Goal: Information Seeking & Learning: Learn about a topic

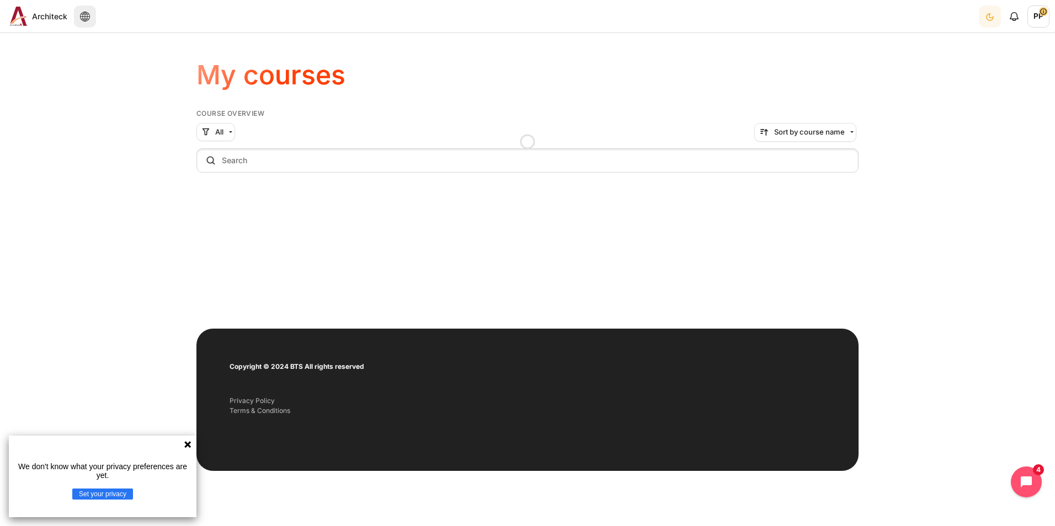
click at [191, 445] on icon at bounding box center [187, 444] width 9 height 9
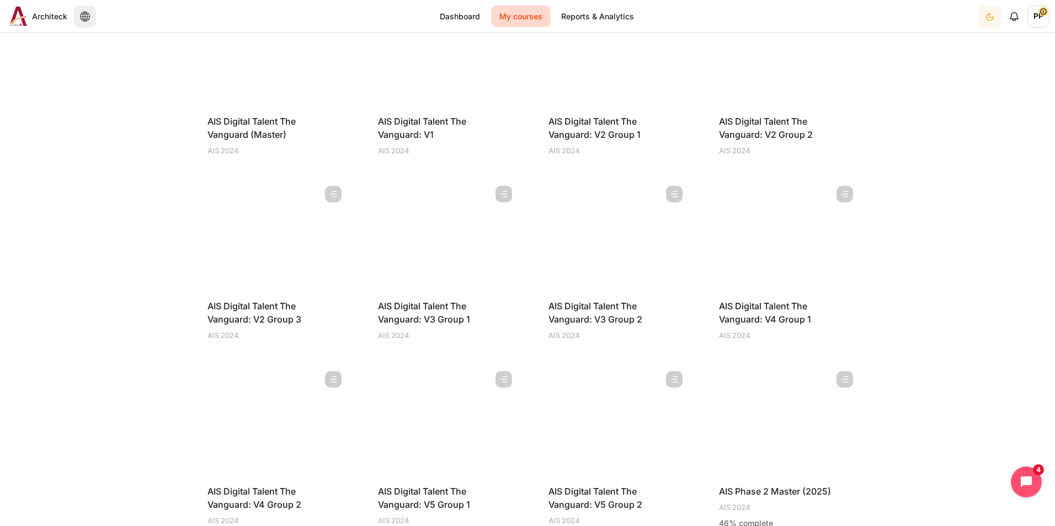
scroll to position [166, 0]
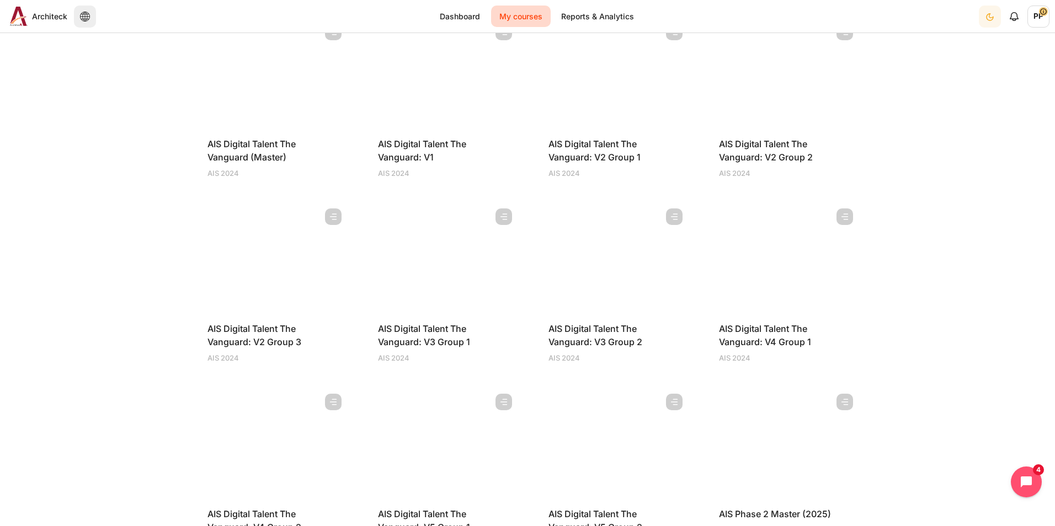
click at [423, 254] on figure "Content" at bounding box center [442, 258] width 151 height 110
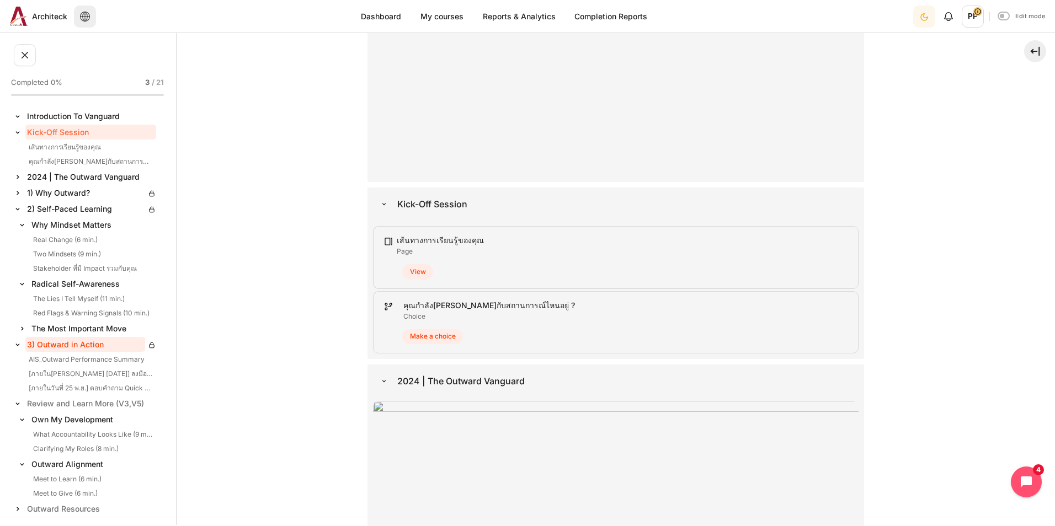
scroll to position [49, 0]
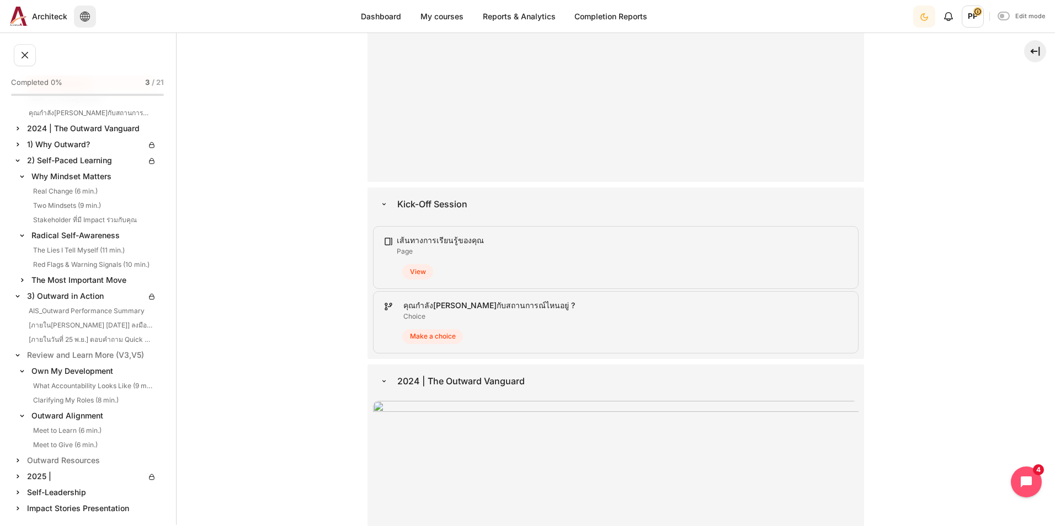
click at [16, 491] on img at bounding box center [17, 492] width 11 height 11
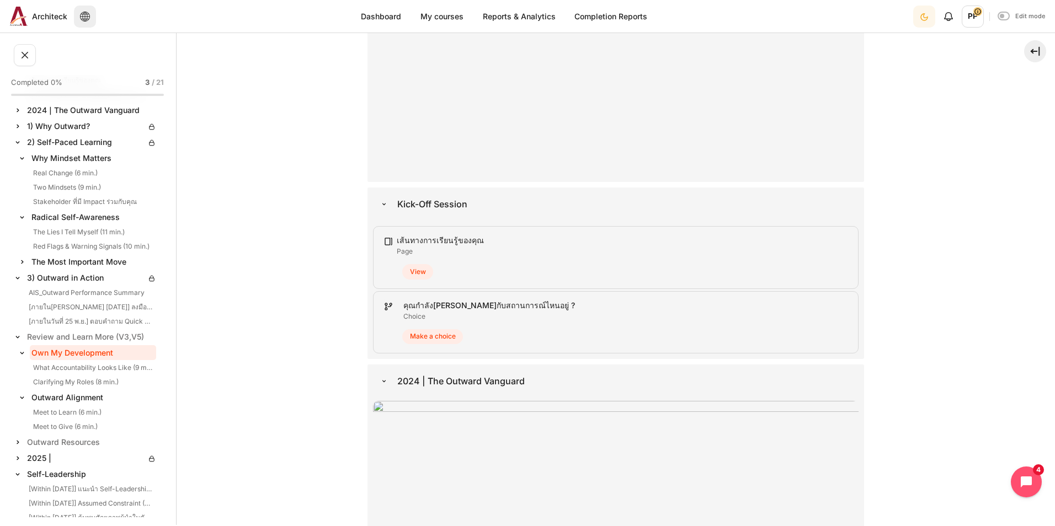
scroll to position [122, 0]
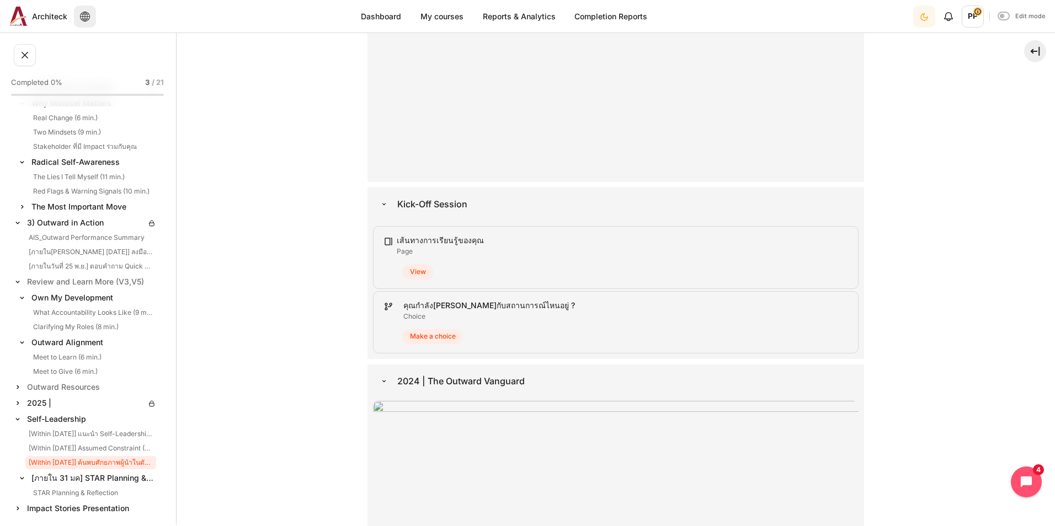
click at [98, 462] on link "[Within [DATE]] ค้นพบศักยภาพผู้นำในตัวคุณด้วย Self Leader Questionnaire (10-15 …" at bounding box center [90, 462] width 131 height 13
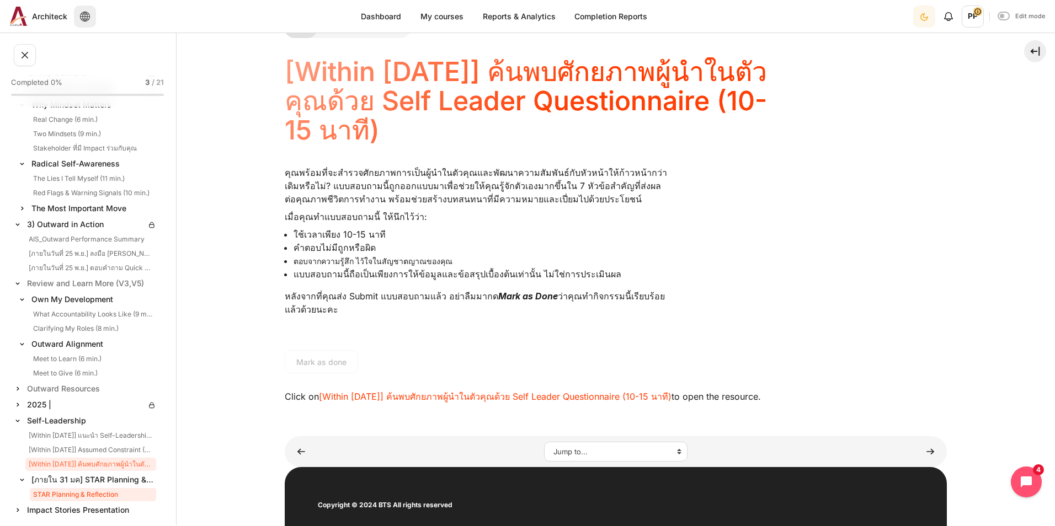
scroll to position [122, 0]
click at [19, 505] on img at bounding box center [17, 508] width 11 height 11
